Goal: Information Seeking & Learning: Learn about a topic

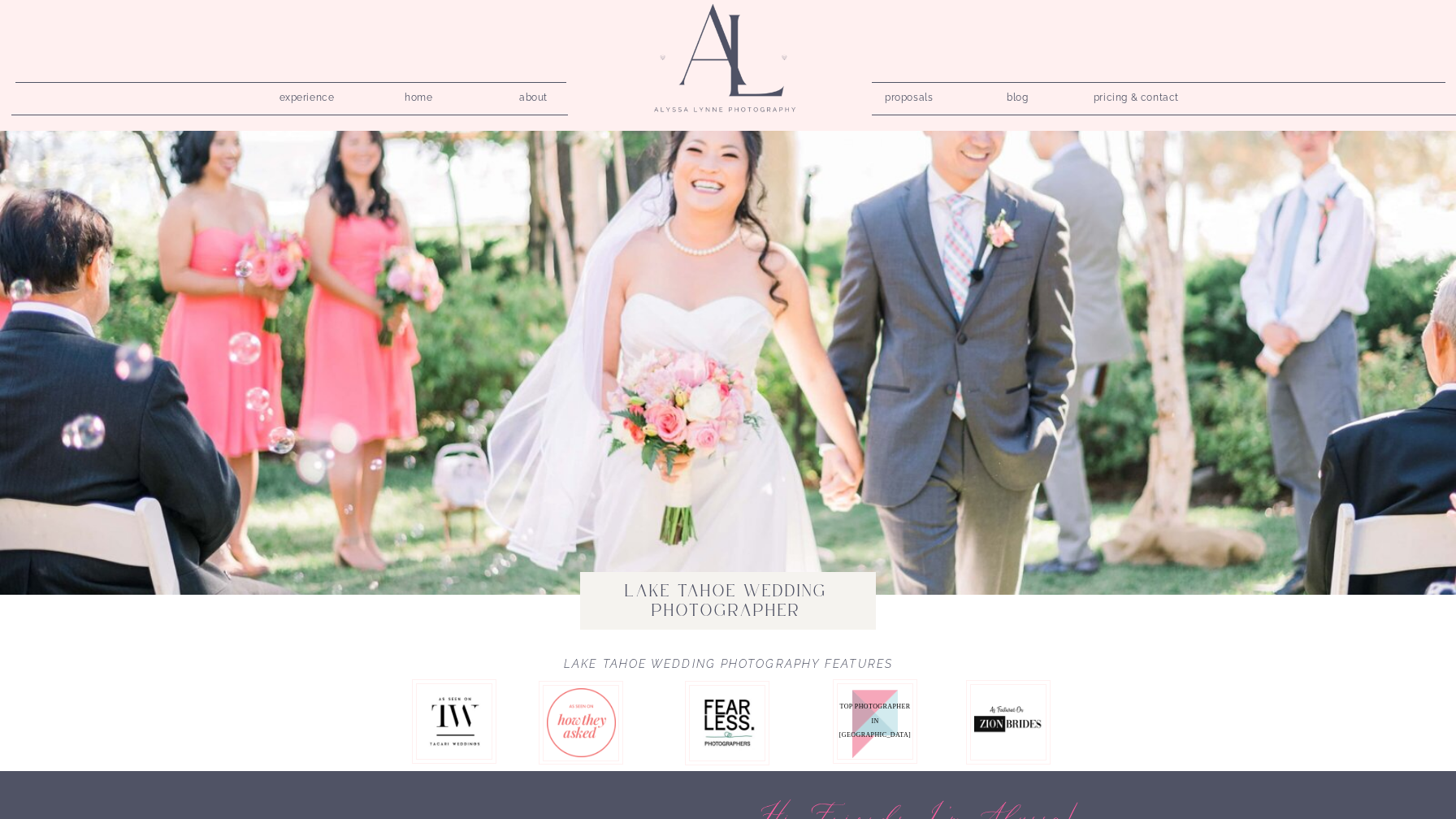
click at [1130, 94] on nav "pricing & contact" at bounding box center [1136, 98] width 98 height 23
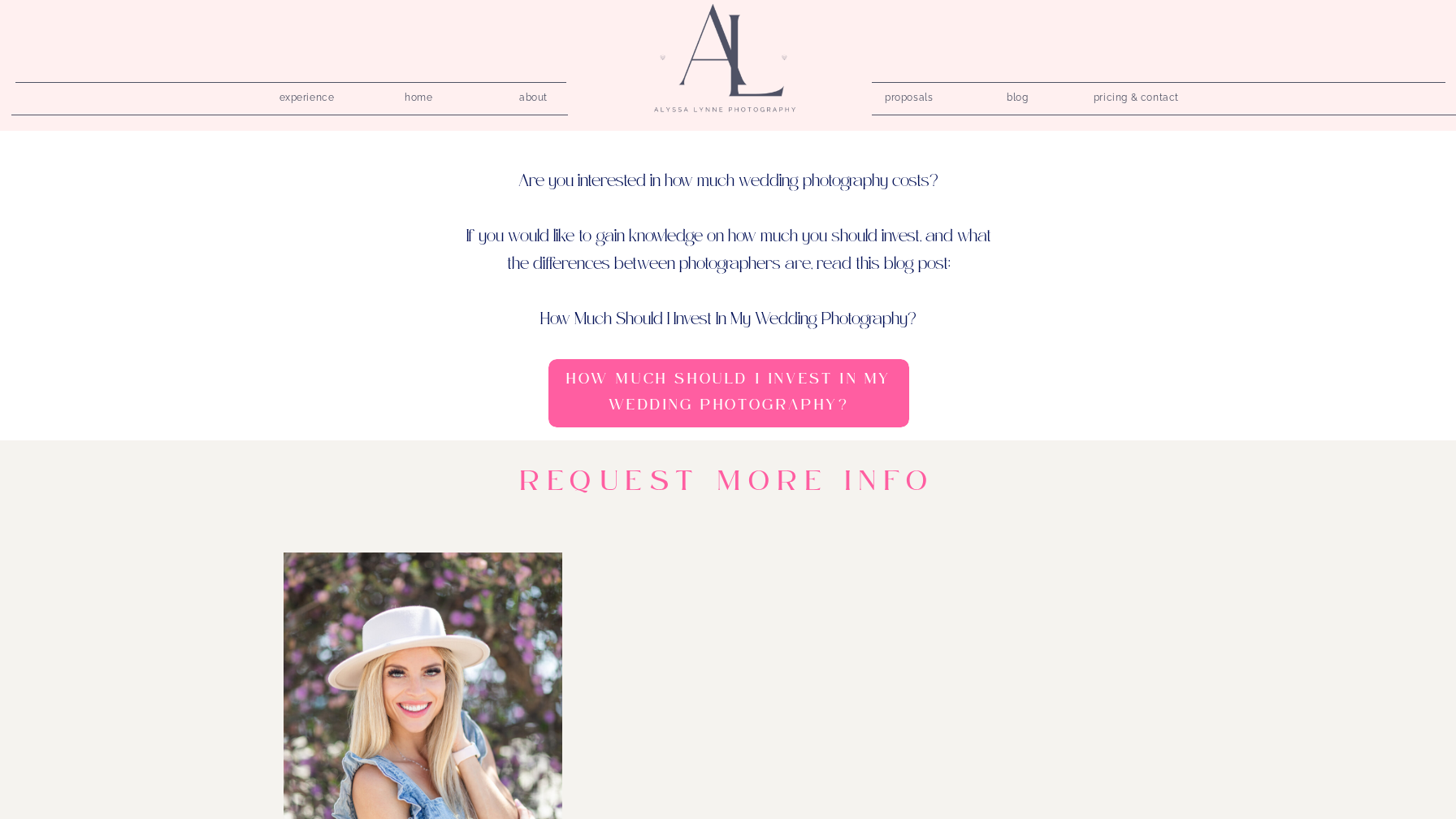
click at [739, 413] on h3 "How Much Should I Invest In My Wedding Photography?" at bounding box center [728, 394] width 349 height 56
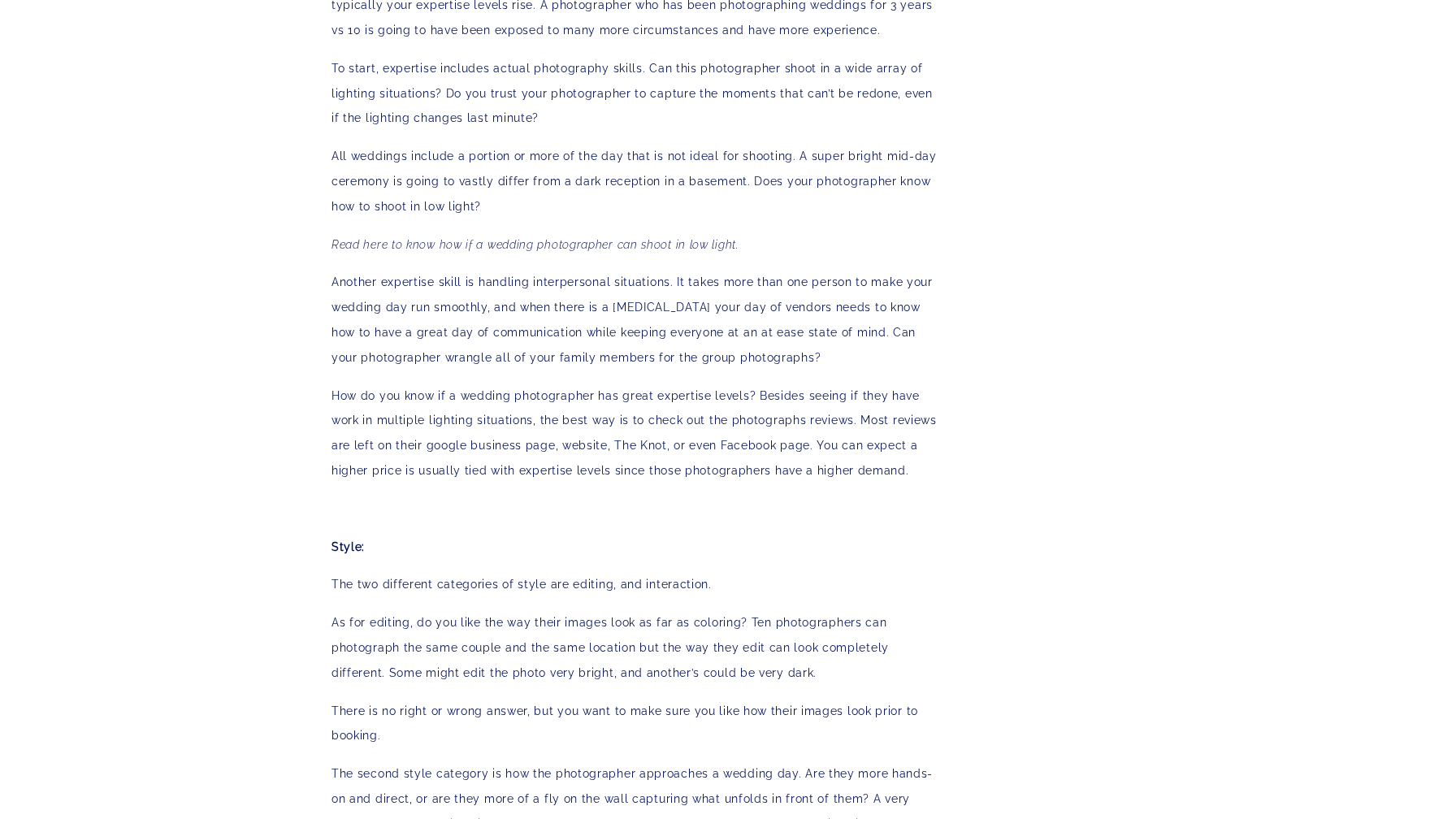
scroll to position [1422, 0]
